Goal: Information Seeking & Learning: Learn about a topic

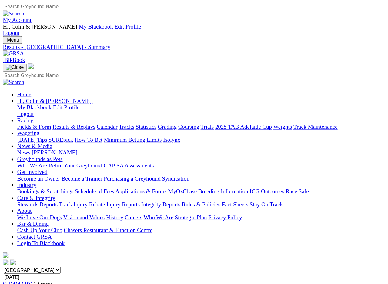
scroll to position [1, 0]
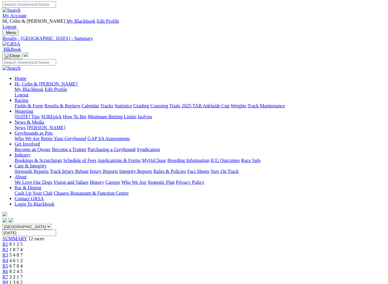
click at [56, 230] on input "[DATE]" at bounding box center [29, 233] width 54 height 6
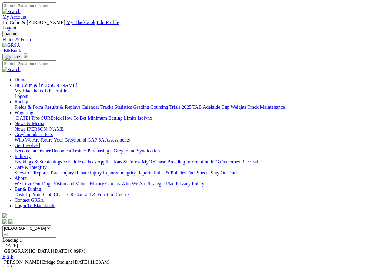
scroll to position [3, 0]
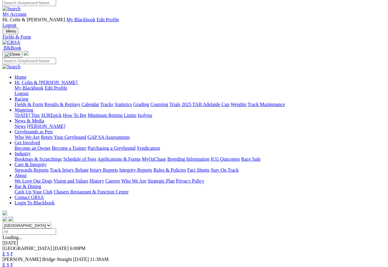
click at [269, 262] on div "E S F" at bounding box center [193, 264] width 383 height 5
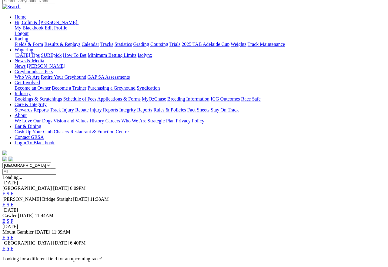
scroll to position [63, 0]
click at [13, 245] on link "F" at bounding box center [12, 247] width 3 height 5
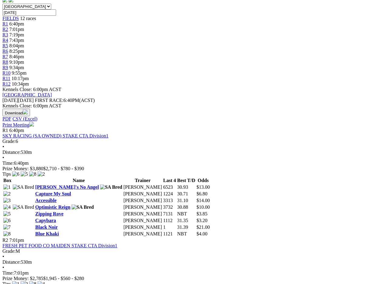
scroll to position [223, 0]
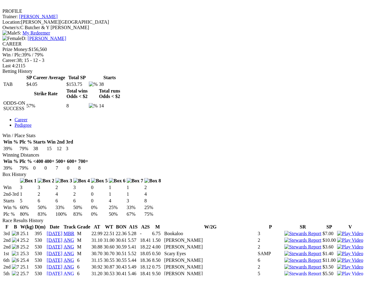
scroll to position [238, 0]
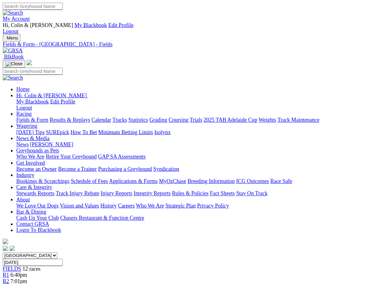
scroll to position [256, 0]
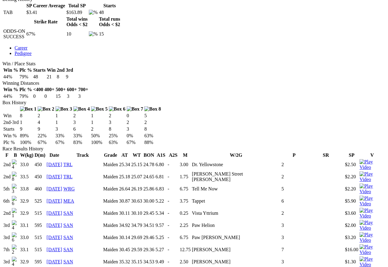
scroll to position [323, 0]
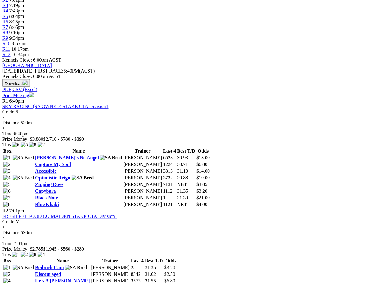
scroll to position [250, 0]
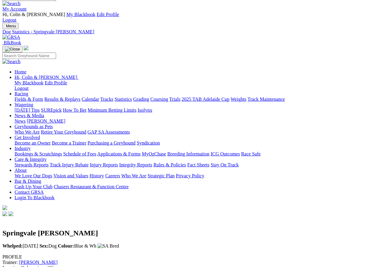
scroll to position [0, 1]
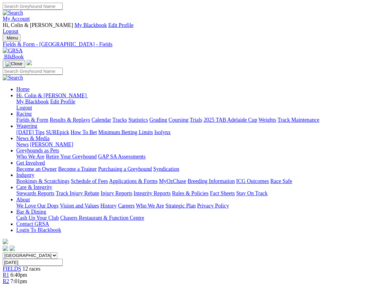
scroll to position [284, 0]
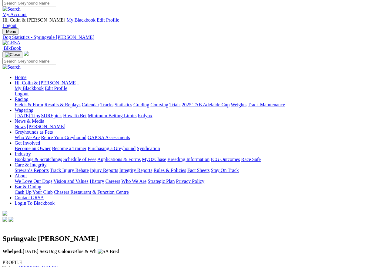
scroll to position [2, 0]
click at [230, 102] on link "2025 TAB Adelaide Cup" at bounding box center [206, 104] width 48 height 5
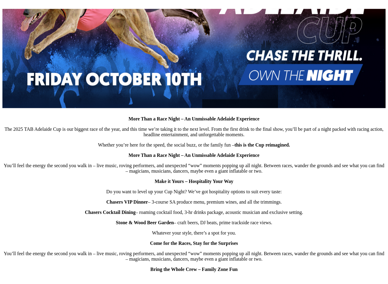
scroll to position [291, 0]
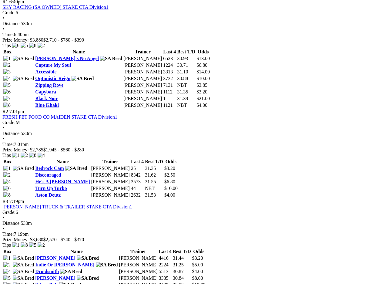
scroll to position [350, 0]
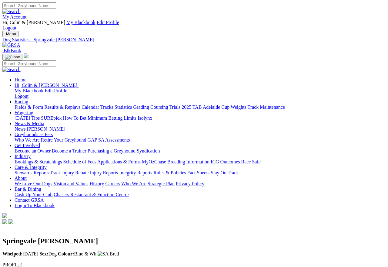
scroll to position [3, 0]
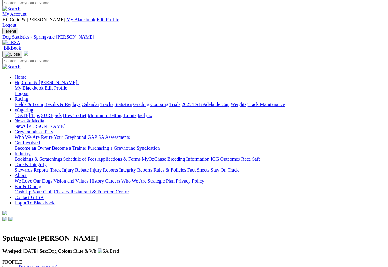
click at [2, 258] on img at bounding box center [2, 258] width 0 height 0
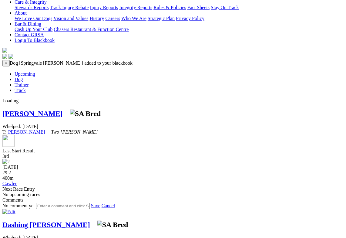
scroll to position [165, 0]
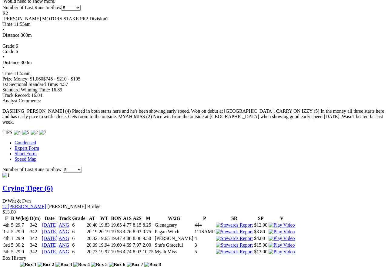
scroll to position [471, 3]
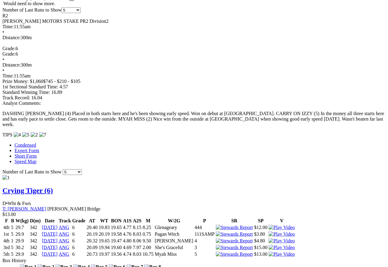
scroll to position [468, 8]
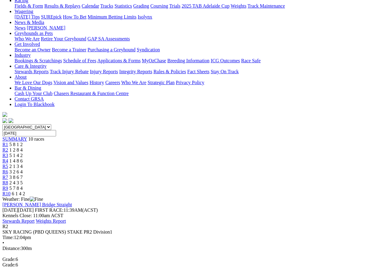
scroll to position [100, 0]
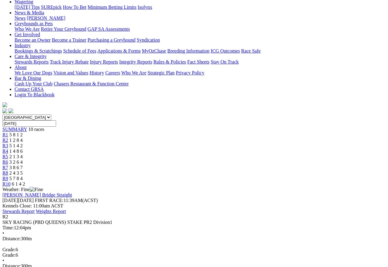
scroll to position [110, 0]
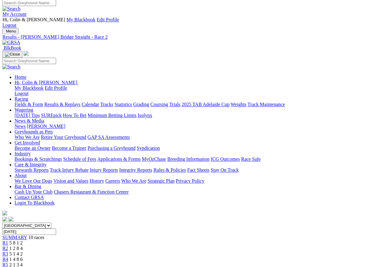
scroll to position [0, 0]
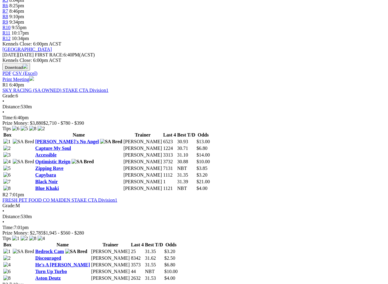
scroll to position [268, 0]
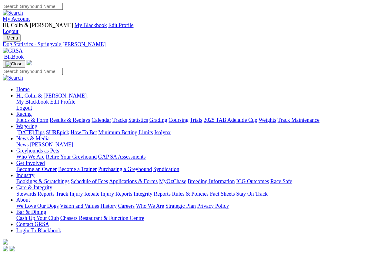
scroll to position [3, 0]
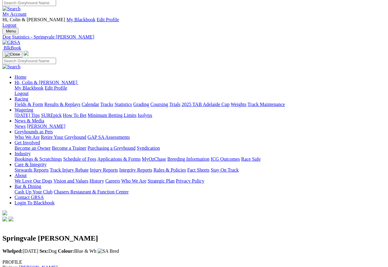
click at [2, 238] on img at bounding box center [2, 258] width 0 height 0
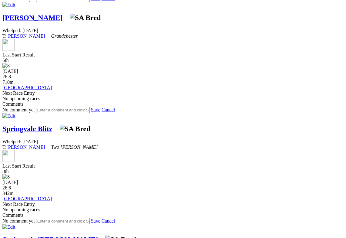
scroll to position [960, 0]
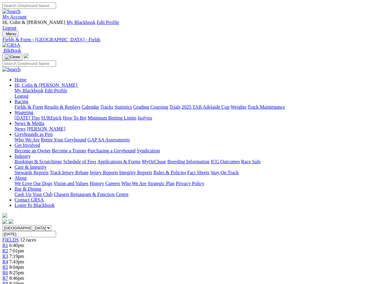
click at [51, 225] on select "South Australia New South Wales Northern Territory Queensland Tasmania Victoria…" at bounding box center [26, 228] width 49 height 6
click at [56, 231] on input "Thursday, 14 Aug 2025" at bounding box center [29, 234] width 54 height 6
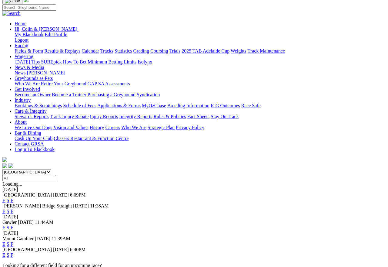
scroll to position [56, 0]
click at [13, 208] on link "F" at bounding box center [12, 210] width 3 height 5
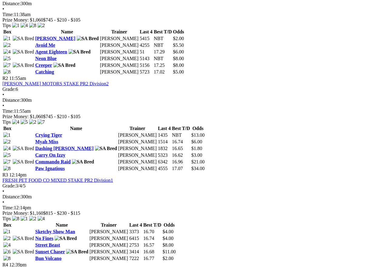
scroll to position [359, 2]
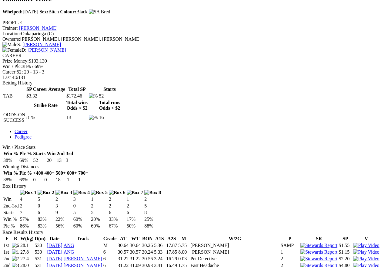
scroll to position [230, 0]
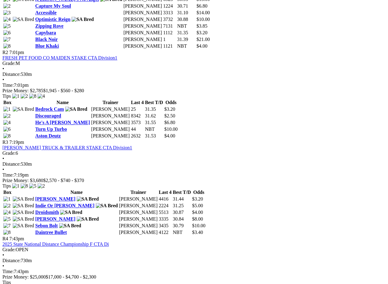
scroll to position [409, 0]
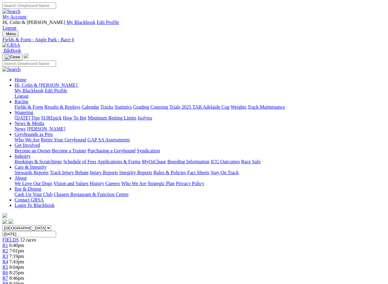
click at [56, 231] on input "Thursday, 14 Aug 2025" at bounding box center [29, 234] width 54 height 6
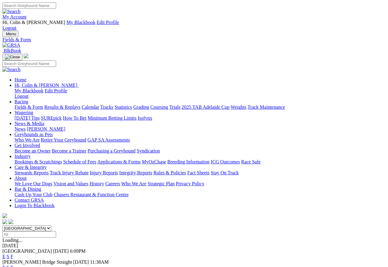
scroll to position [3, 0]
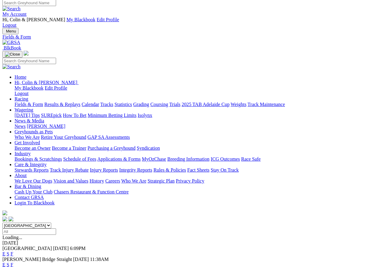
click at [13, 262] on link "F" at bounding box center [12, 264] width 3 height 5
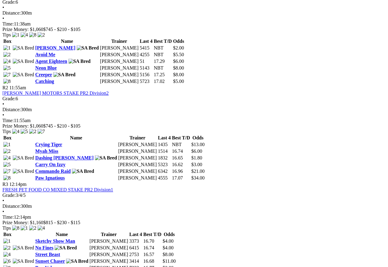
scroll to position [345, 0]
